Goal: Navigation & Orientation: Find specific page/section

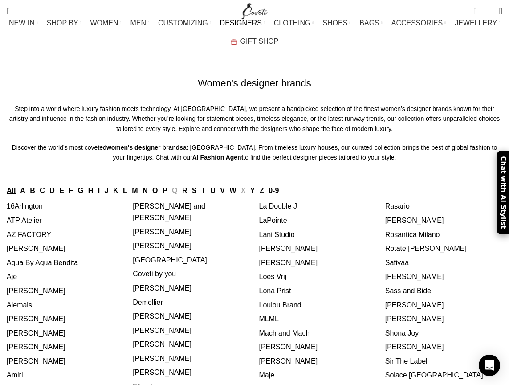
click at [245, 9] on img "Site logo" at bounding box center [254, 11] width 30 height 22
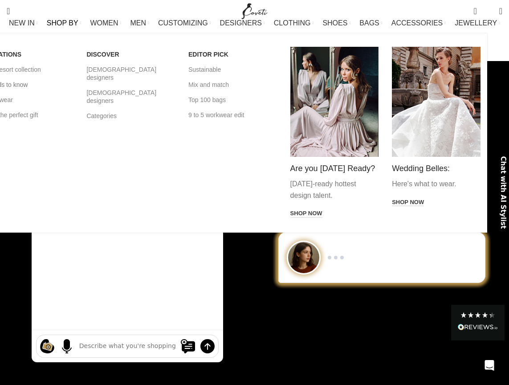
click at [38, 88] on link "Brands to know" at bounding box center [29, 84] width 89 height 15
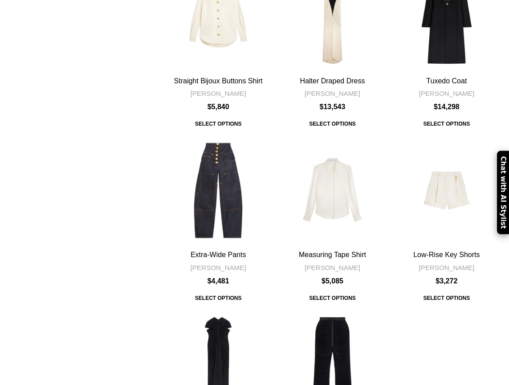
scroll to position [2422, 0]
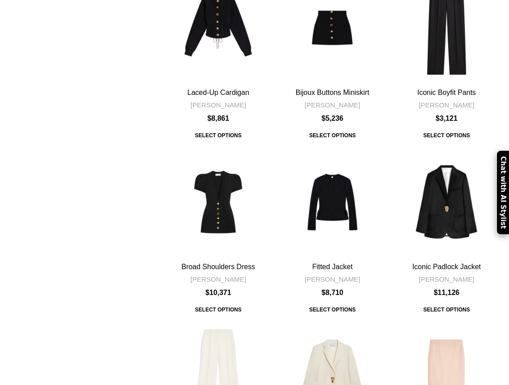
scroll to position [2646, 0]
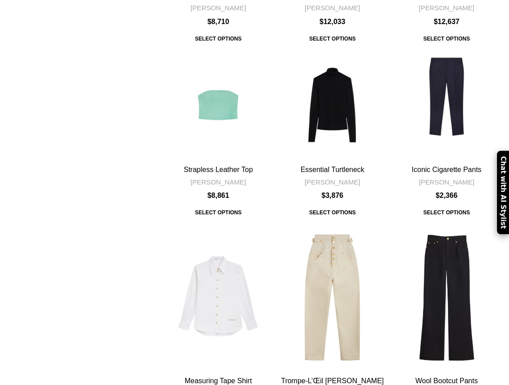
scroll to position [2744, 0]
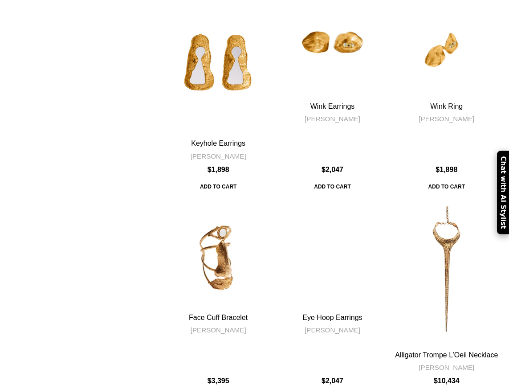
scroll to position [2753, 0]
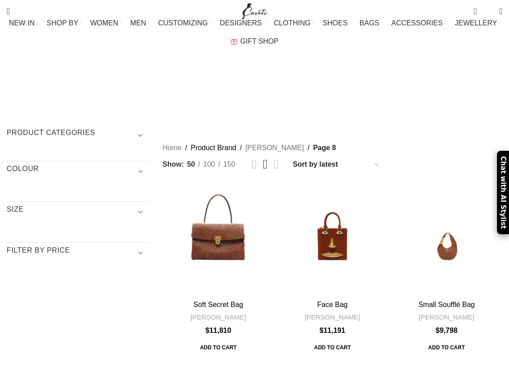
click at [280, 93] on span "Show sidebar" at bounding box center [254, 192] width 509 height 385
click at [279, 96] on span "Show sidebar" at bounding box center [254, 192] width 509 height 385
click at [280, 96] on span "Show sidebar" at bounding box center [254, 192] width 509 height 385
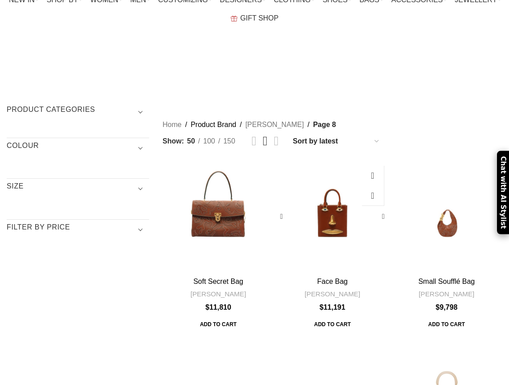
scroll to position [15, 0]
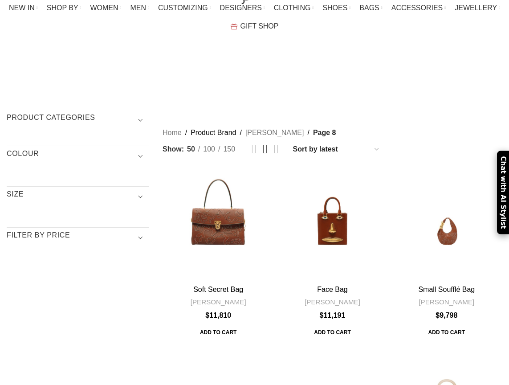
click at [280, 79] on span "Show sidebar" at bounding box center [254, 177] width 509 height 385
click at [246, 78] on span "Show sidebar" at bounding box center [254, 177] width 509 height 385
click at [278, 81] on span "Show sidebar" at bounding box center [254, 177] width 509 height 385
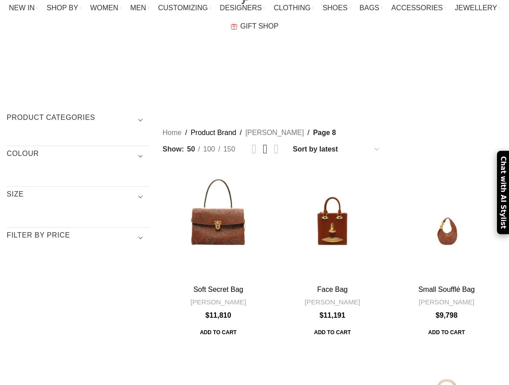
click at [258, 63] on span "Show sidebar" at bounding box center [254, 177] width 509 height 385
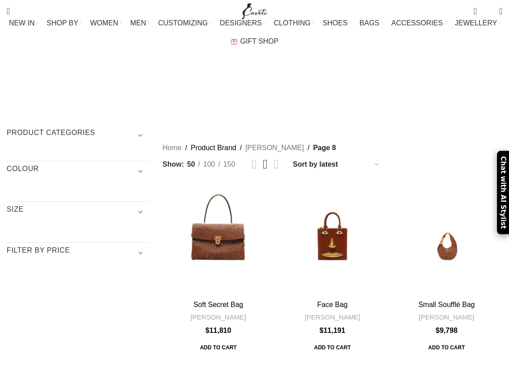
scroll to position [0, 0]
click at [259, 79] on span "Show sidebar" at bounding box center [254, 192] width 509 height 385
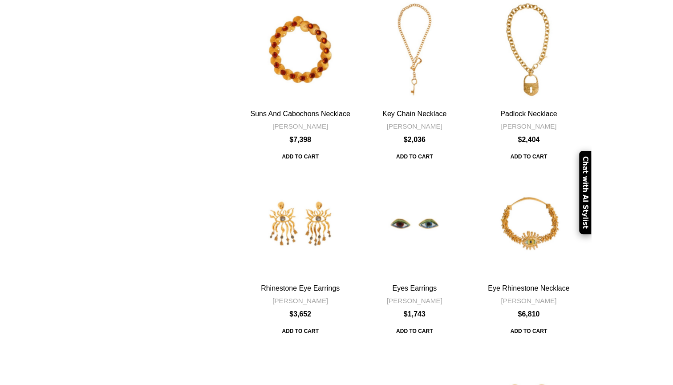
scroll to position [2511, 0]
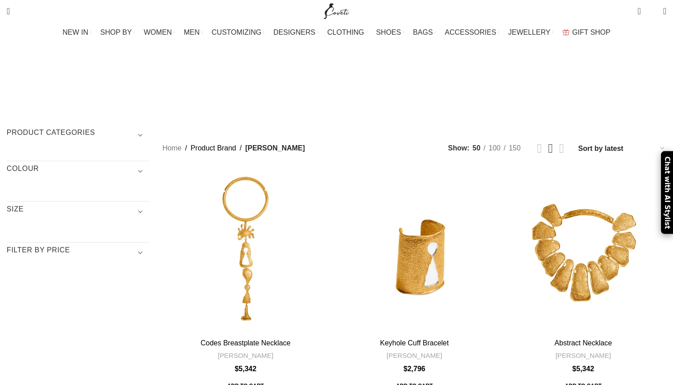
click at [505, 79] on span "Show sidebar" at bounding box center [336, 192] width 673 height 385
click at [478, 80] on span "Show sidebar" at bounding box center [336, 192] width 673 height 385
click at [450, 79] on span "Show sidebar" at bounding box center [336, 192] width 673 height 385
click at [431, 79] on span "Show sidebar" at bounding box center [336, 192] width 673 height 385
click at [448, 81] on span "Show sidebar" at bounding box center [336, 192] width 673 height 385
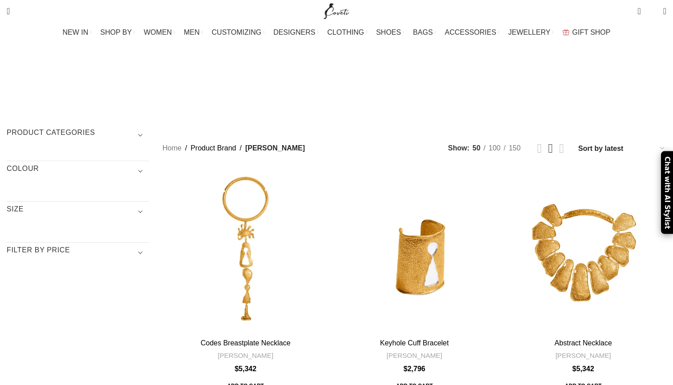
click at [448, 81] on span "Show sidebar" at bounding box center [336, 192] width 673 height 385
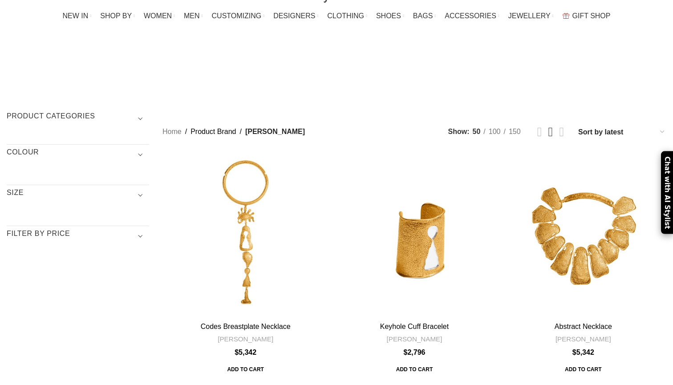
click at [430, 63] on span "Show sidebar" at bounding box center [336, 176] width 673 height 385
click at [452, 62] on span "Show sidebar" at bounding box center [336, 176] width 673 height 385
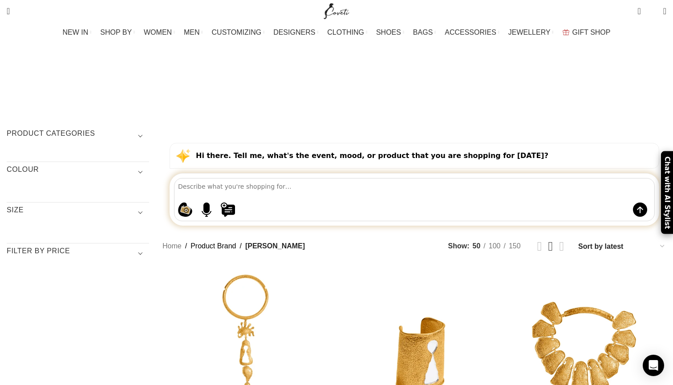
click at [433, 178] on span "Show sidebar" at bounding box center [336, 192] width 673 height 385
click at [432, 178] on span "Show sidebar" at bounding box center [336, 192] width 673 height 385
click at [455, 178] on span "Show sidebar" at bounding box center [336, 192] width 673 height 385
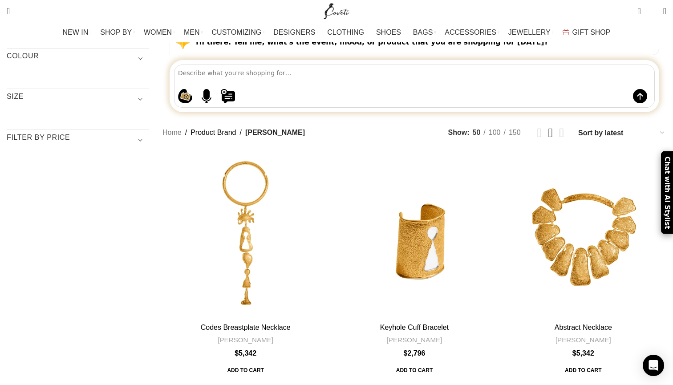
scroll to position [34, 0]
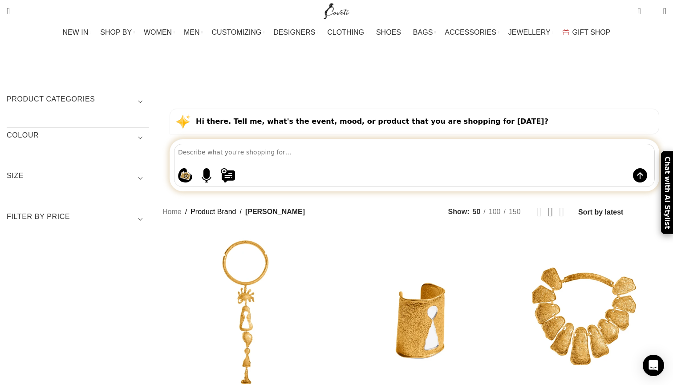
click at [446, 142] on span "Show sidebar" at bounding box center [336, 158] width 673 height 385
click at [451, 145] on span "Show sidebar" at bounding box center [336, 158] width 673 height 385
click at [449, 145] on span "Show sidebar" at bounding box center [336, 158] width 673 height 385
click at [505, 145] on span "Show sidebar" at bounding box center [336, 158] width 673 height 385
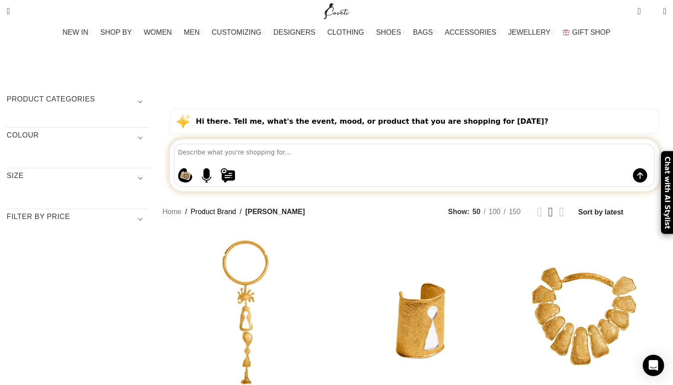
click at [505, 145] on span "Show sidebar" at bounding box center [336, 158] width 673 height 385
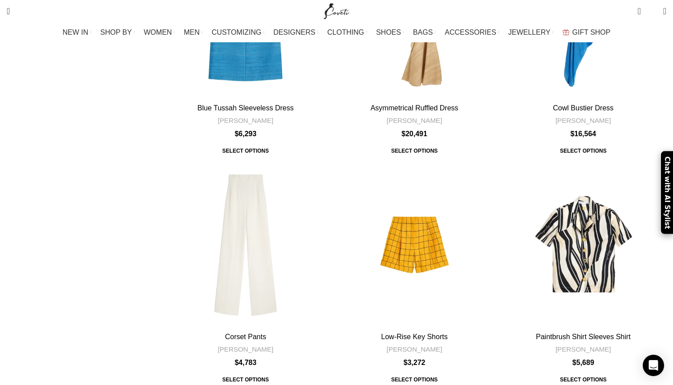
scroll to position [2619, 0]
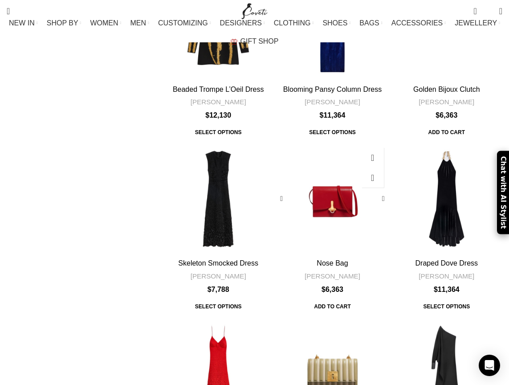
scroll to position [2434, 0]
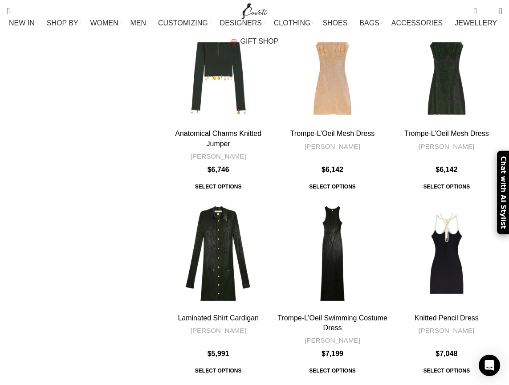
scroll to position [1687, 0]
